Goal: Find specific page/section: Find specific page/section

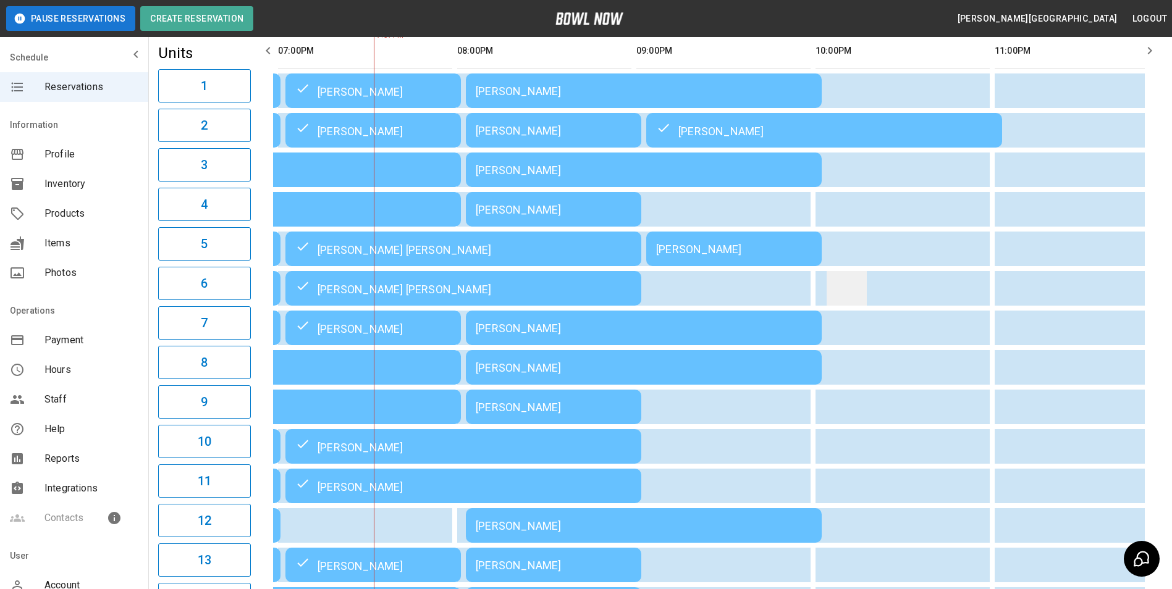
scroll to position [124, 0]
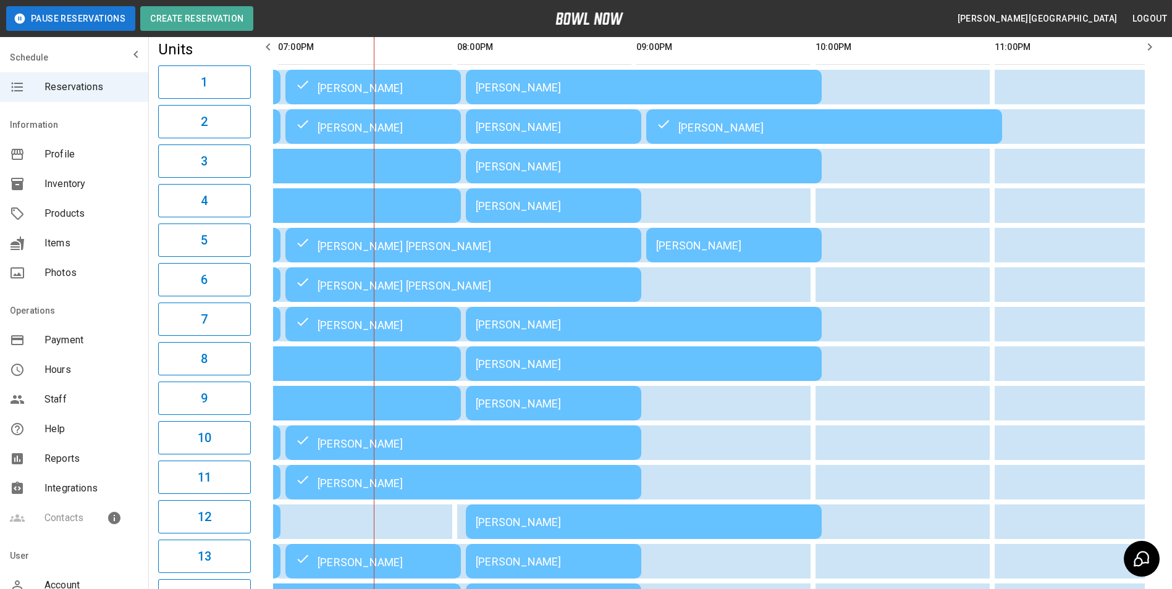
click at [78, 463] on span "Reports" at bounding box center [91, 459] width 94 height 15
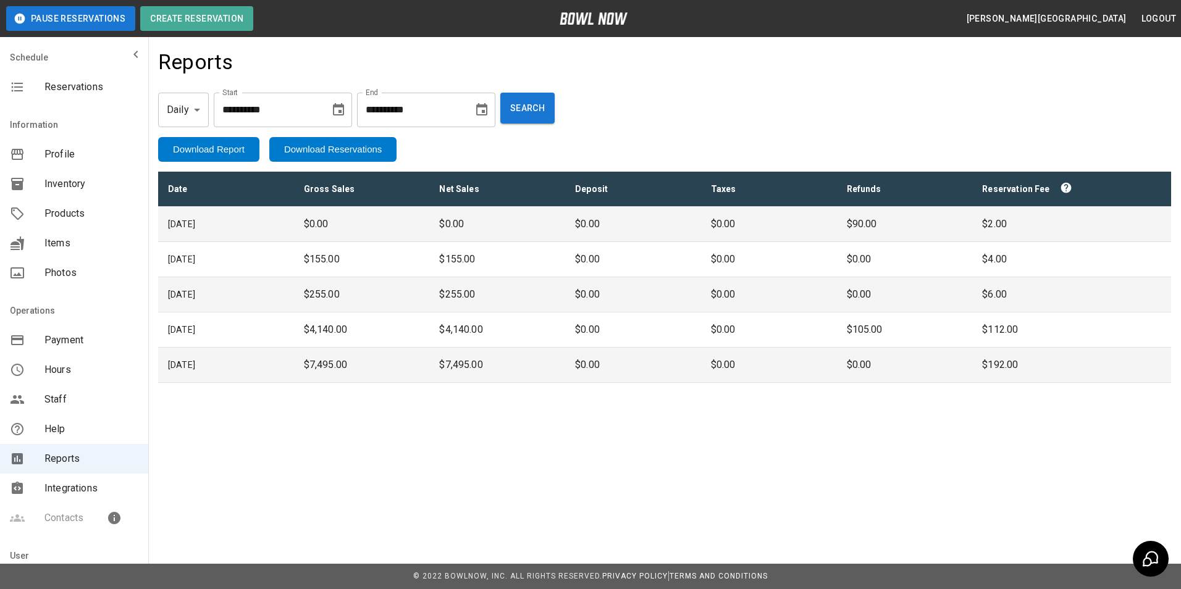
click at [86, 456] on span "Reports" at bounding box center [91, 459] width 94 height 15
click at [78, 83] on span "Reservations" at bounding box center [91, 87] width 94 height 15
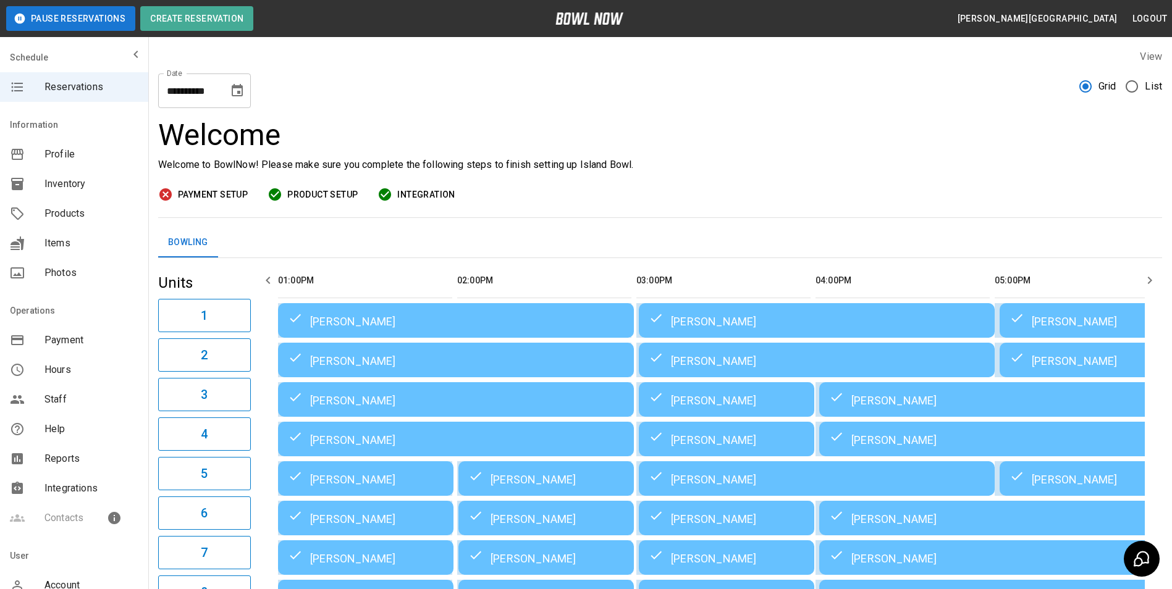
scroll to position [0, 1075]
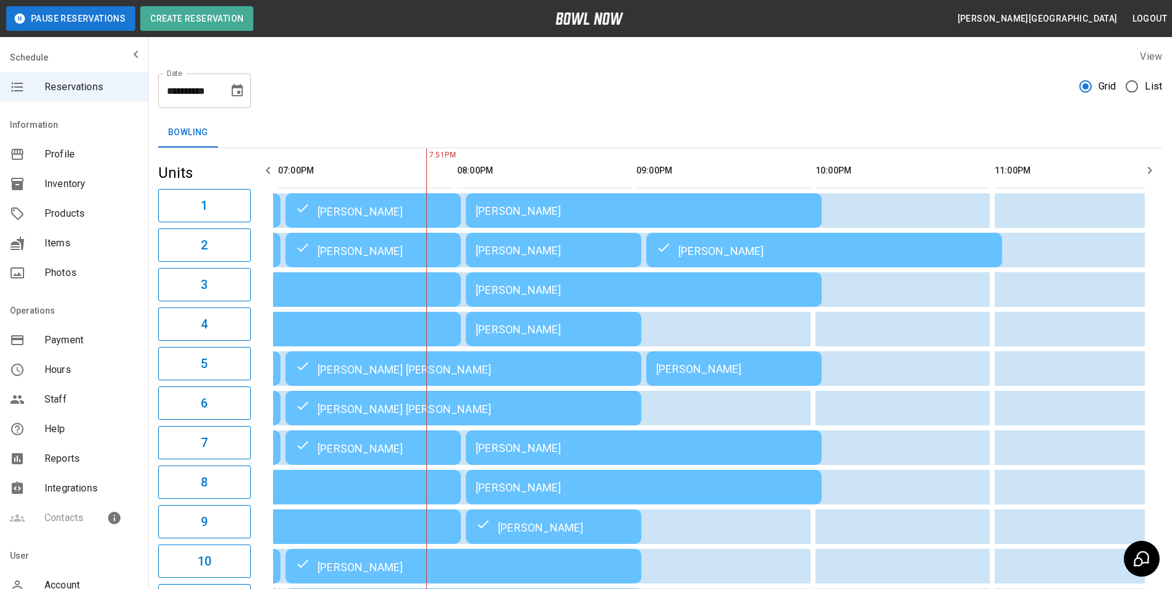
click at [68, 452] on span "Reports" at bounding box center [91, 459] width 94 height 15
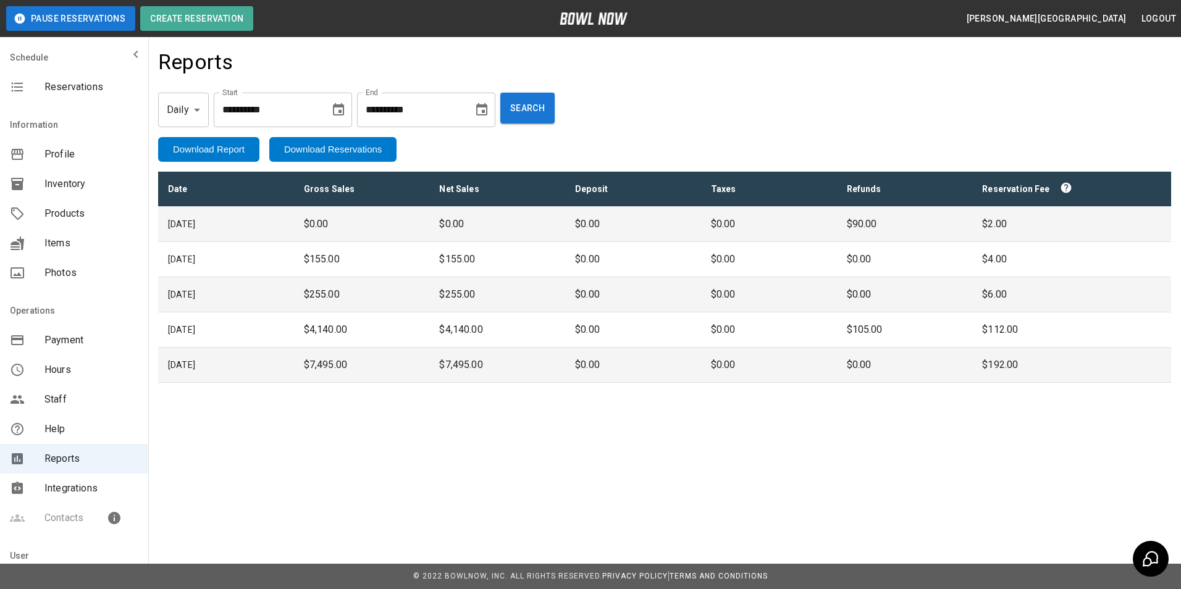
click at [75, 90] on span "Reservations" at bounding box center [91, 87] width 94 height 15
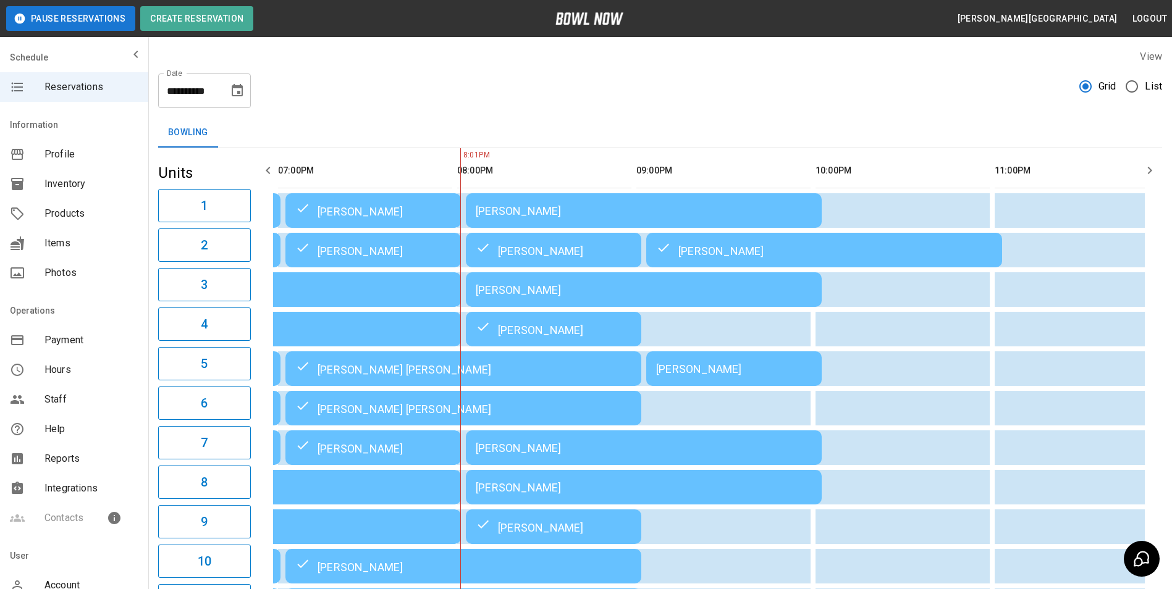
scroll to position [0, 1090]
